Goal: Transaction & Acquisition: Purchase product/service

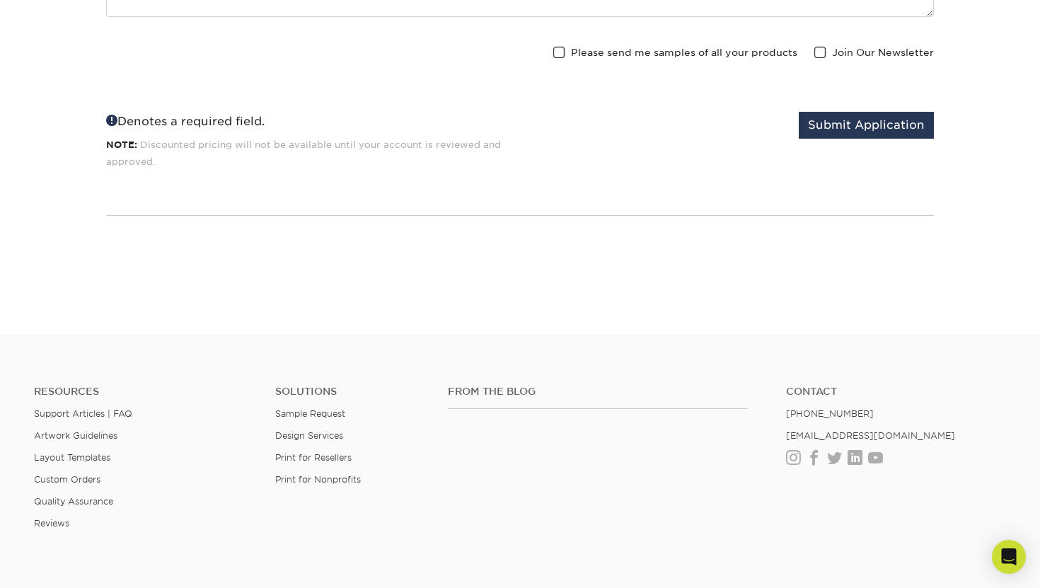
scroll to position [2424, 0]
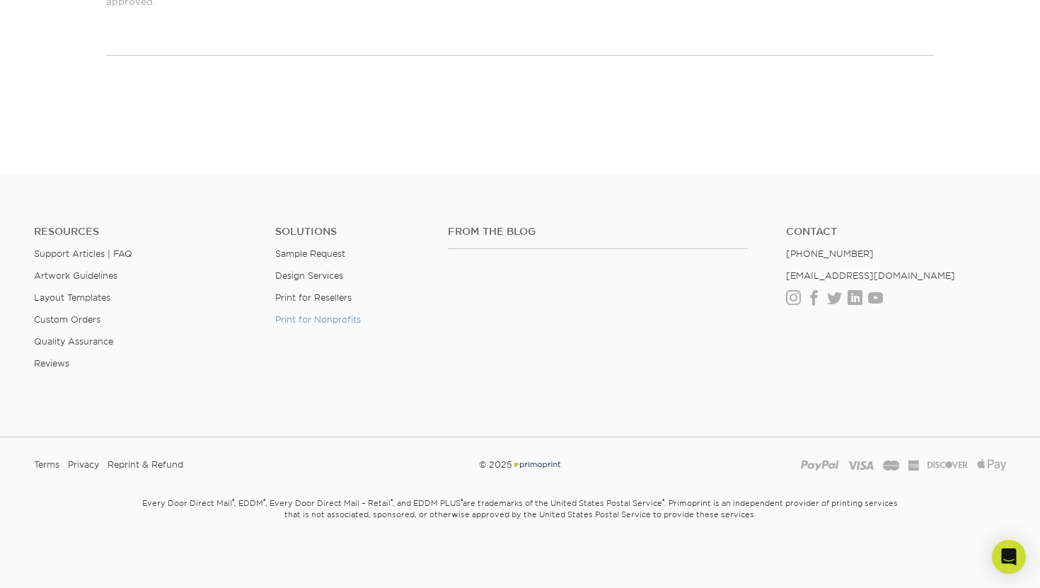
click at [301, 320] on link "Print for Nonprofits" at bounding box center [318, 319] width 86 height 11
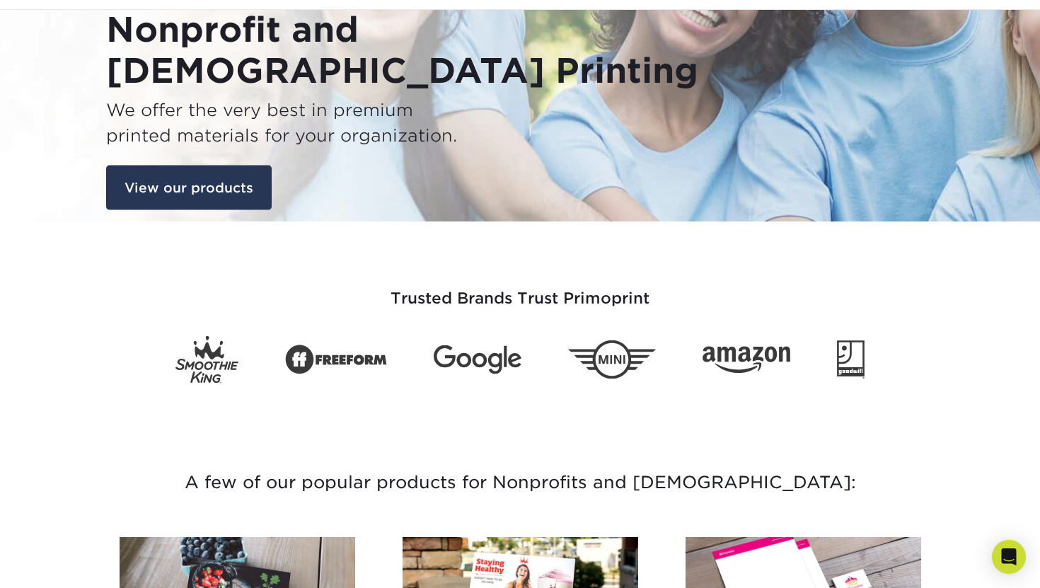
click at [226, 176] on link "View our products" at bounding box center [189, 187] width 166 height 45
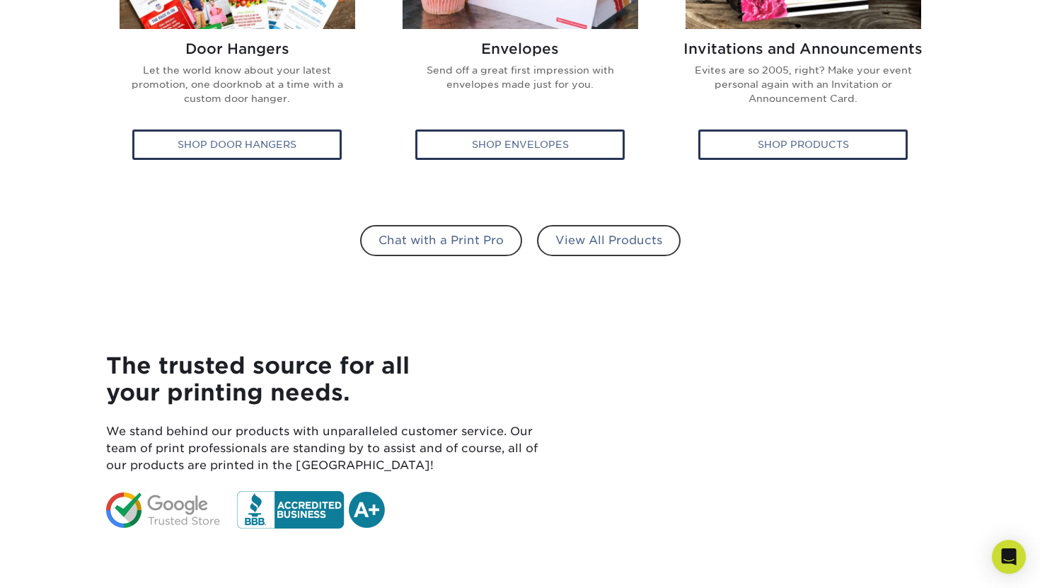
scroll to position [1005, 0]
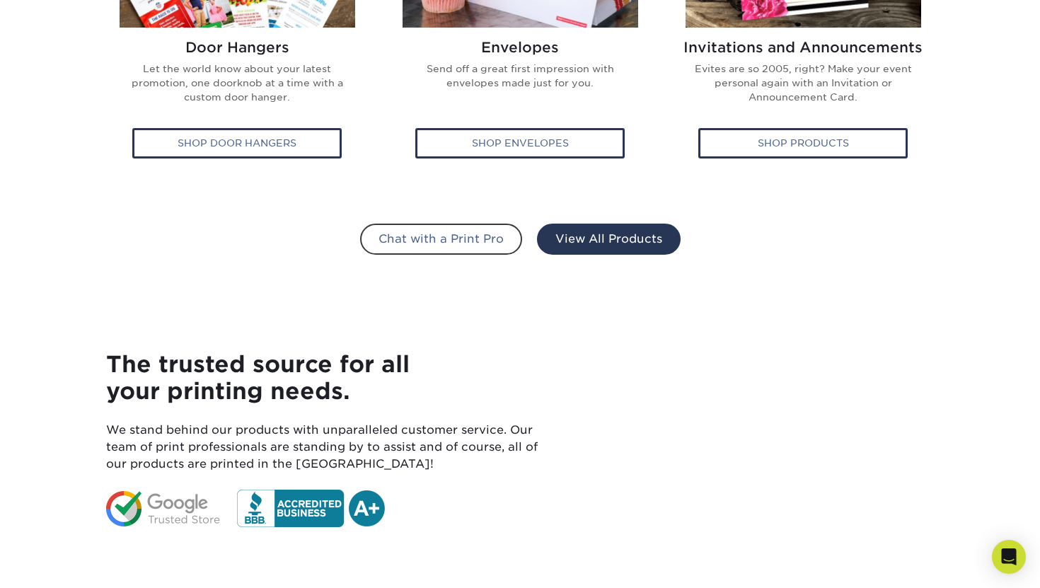
click at [599, 248] on link "View All Products" at bounding box center [609, 239] width 144 height 31
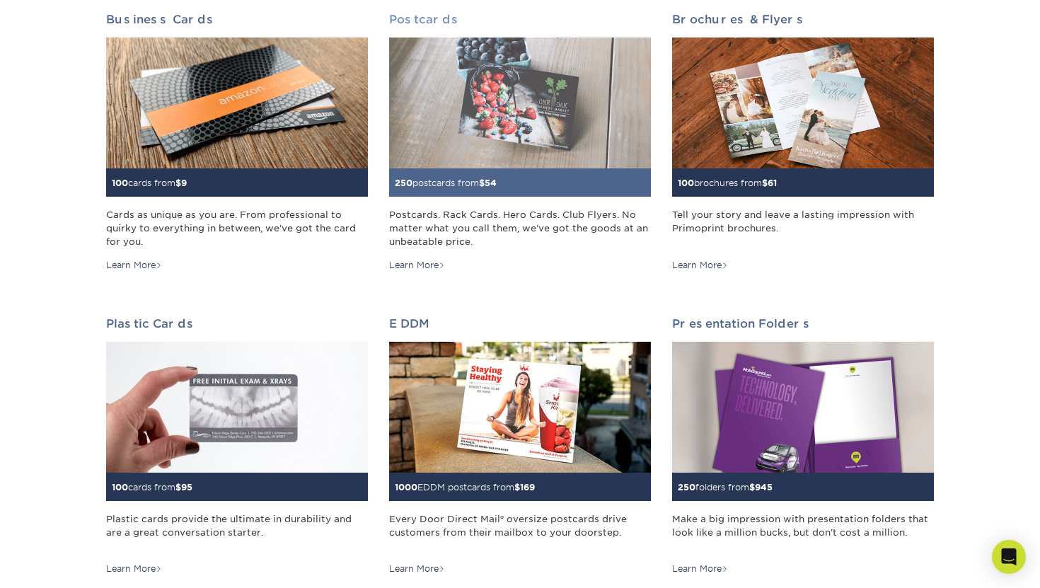
scroll to position [260, 0]
